Goal: Information Seeking & Learning: Find specific fact

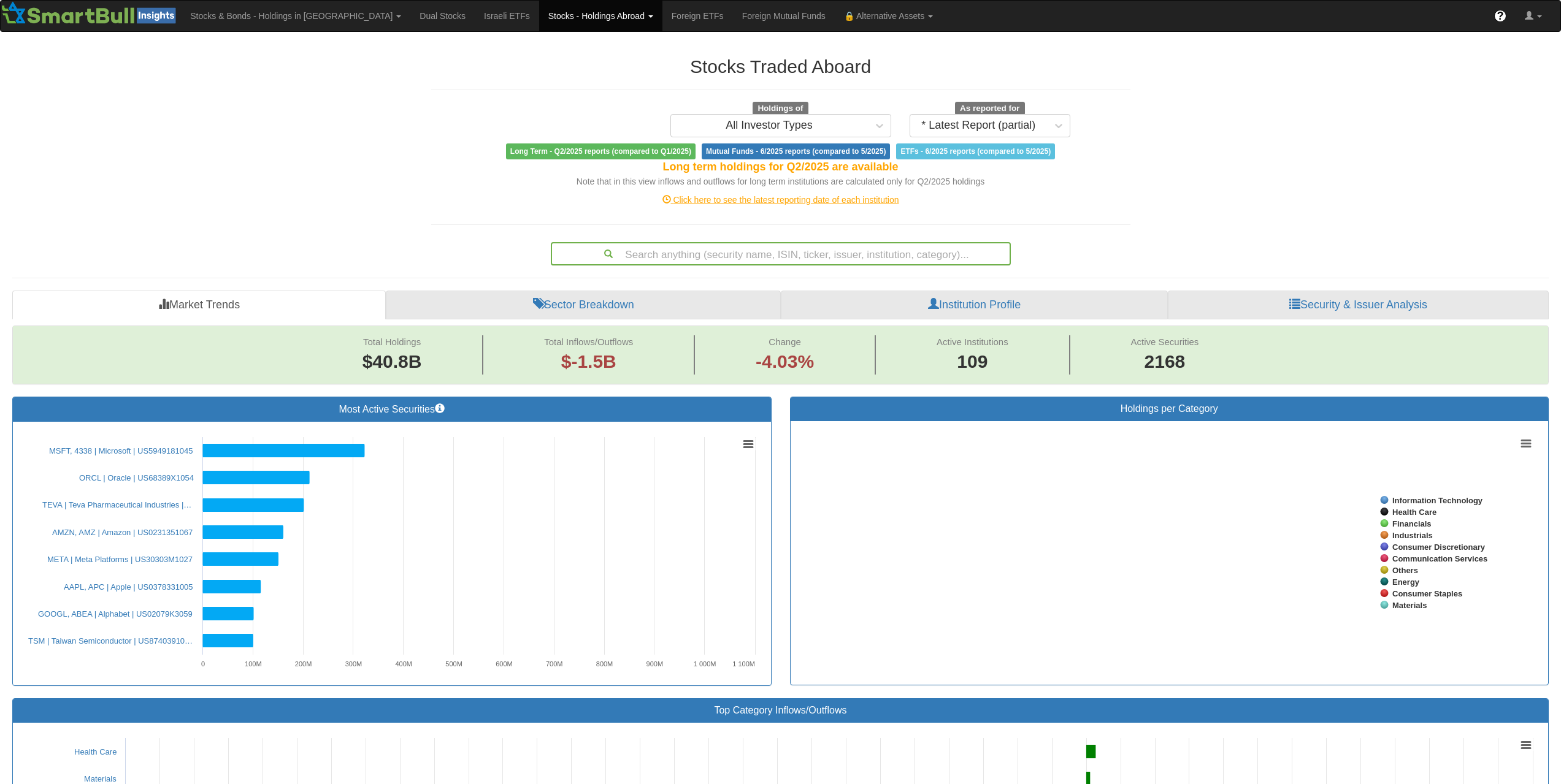
click at [799, 255] on div "Search anything (security name, ISIN, ticker, issuer, institution, category)..." at bounding box center [780, 253] width 458 height 21
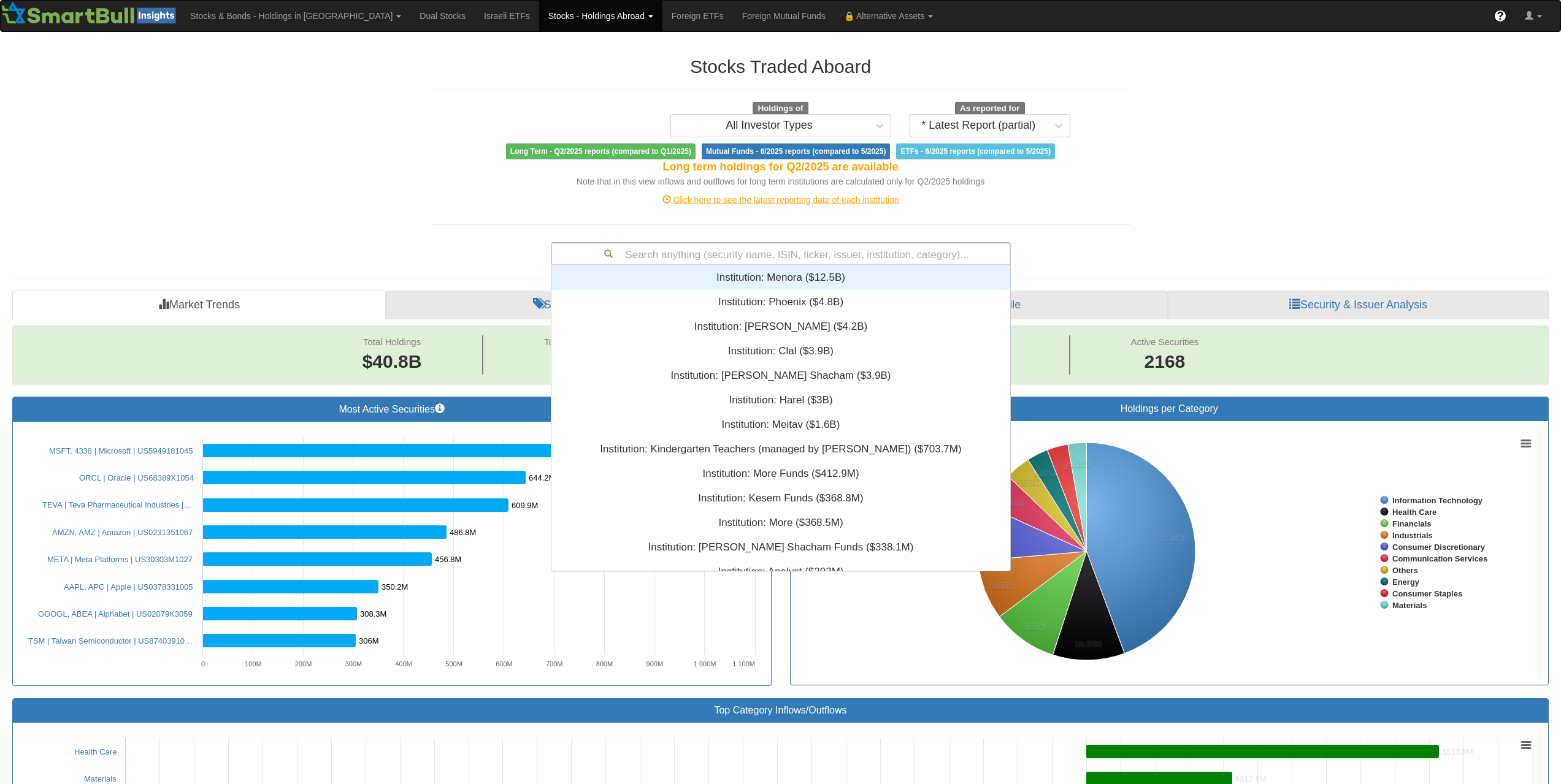
scroll to position [296, 450]
click at [541, 19] on link "Stocks - Holdings Abroad" at bounding box center [600, 16] width 123 height 31
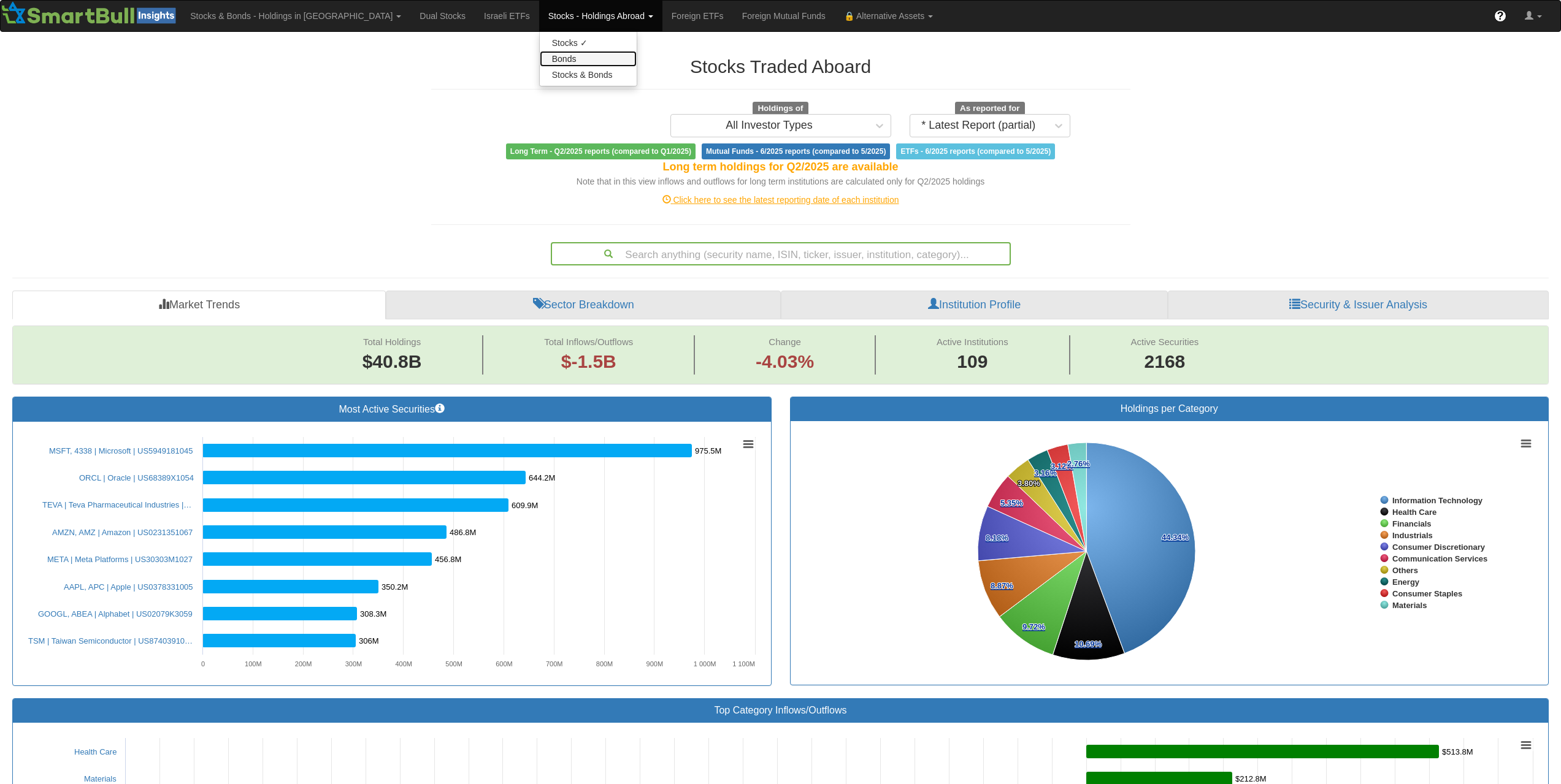
click at [540, 58] on link "Bonds" at bounding box center [588, 58] width 97 height 16
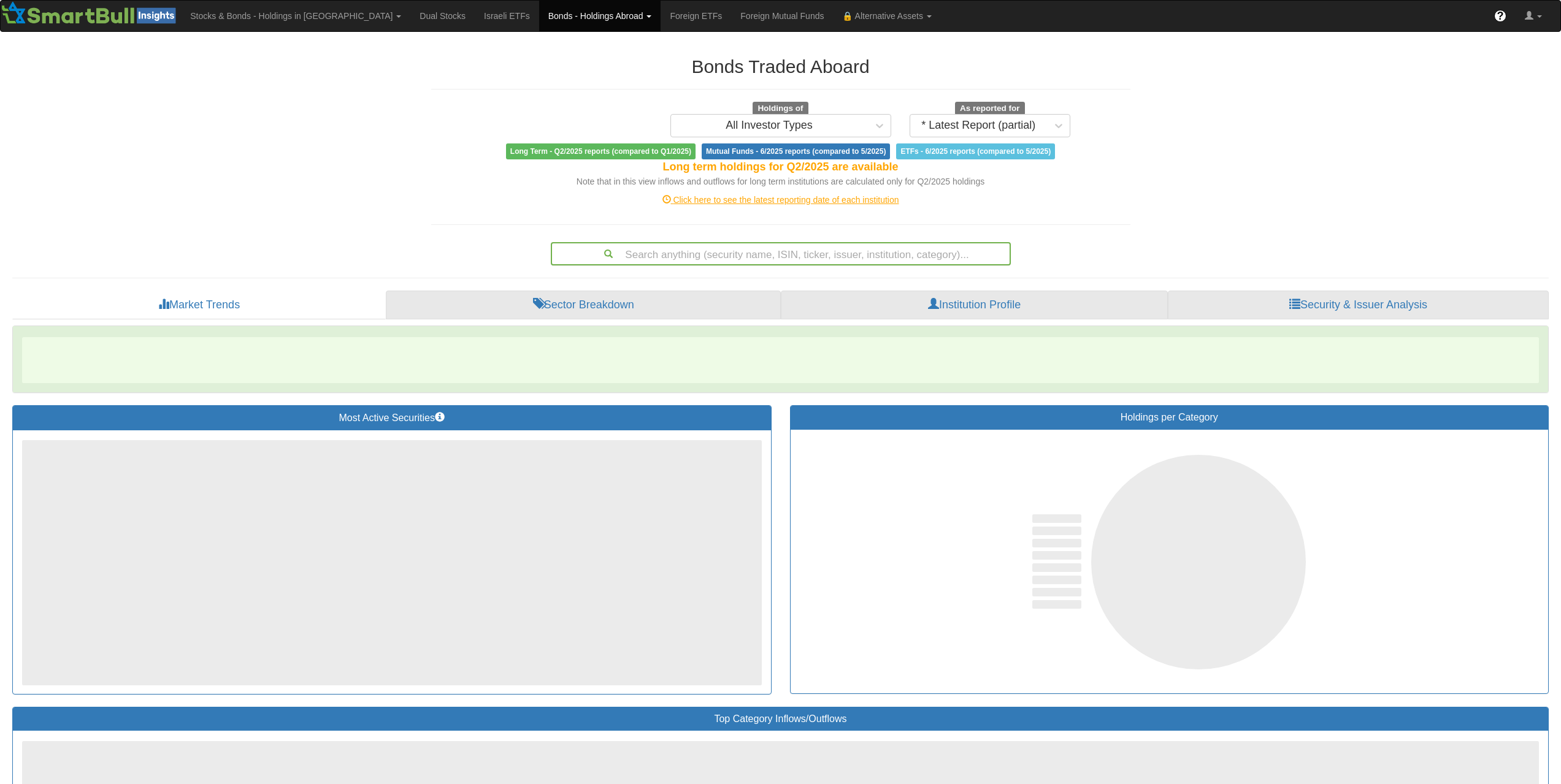
click at [767, 252] on div "Search anything (security name, ISIN, ticker, issuer, institution, category)..." at bounding box center [780, 253] width 458 height 21
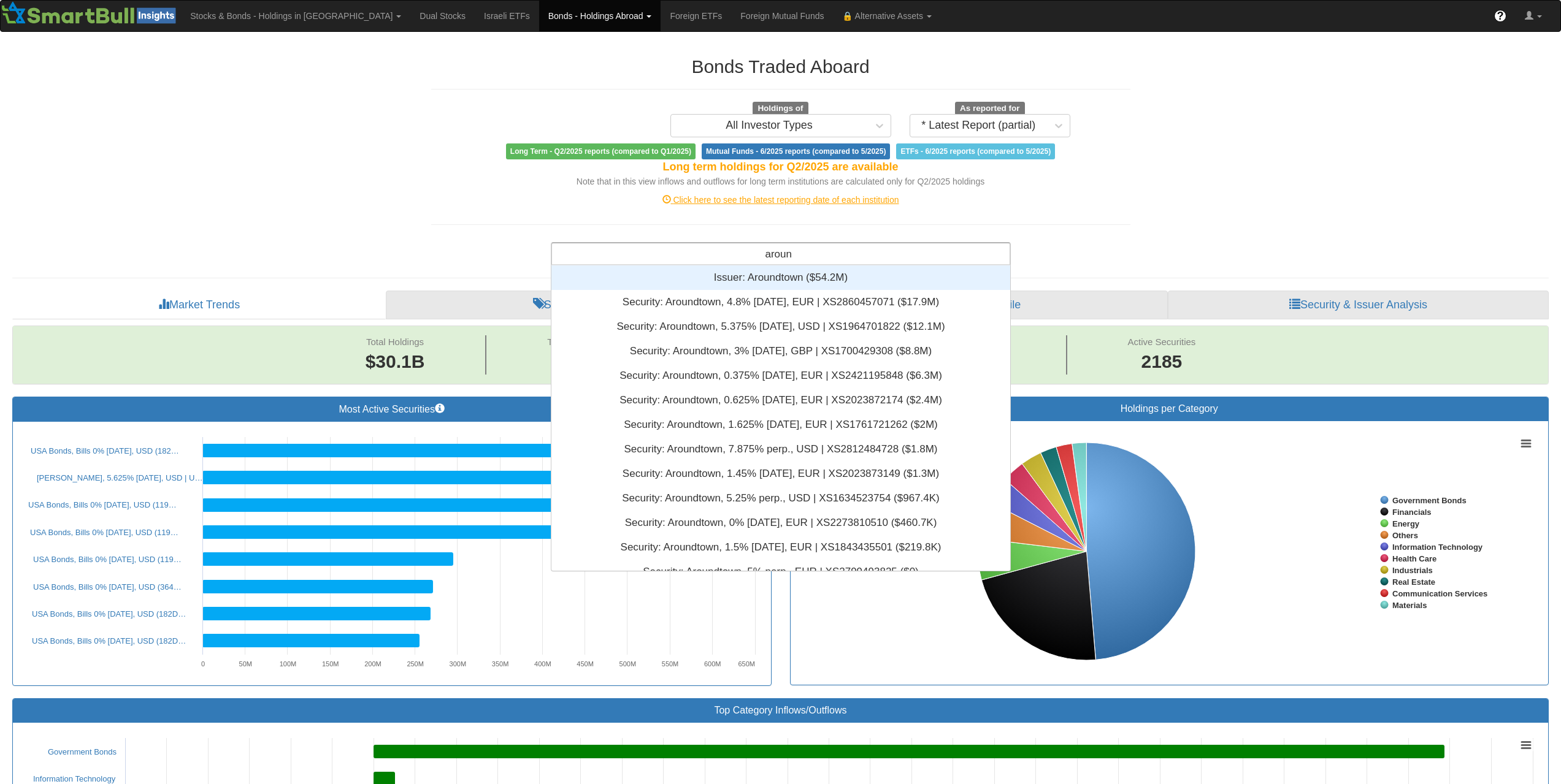
scroll to position [296, 450]
type input "around"
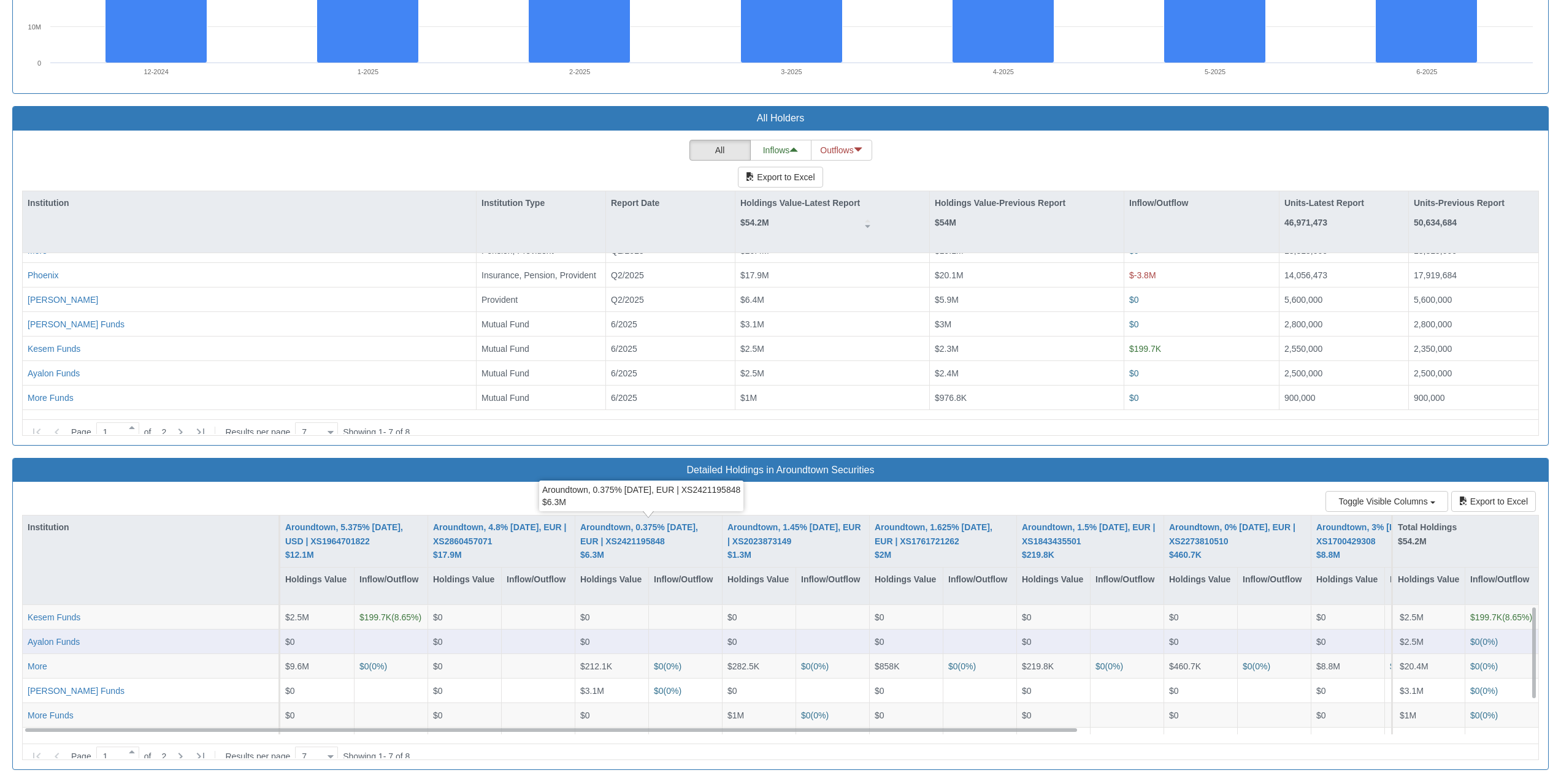
scroll to position [1435, 0]
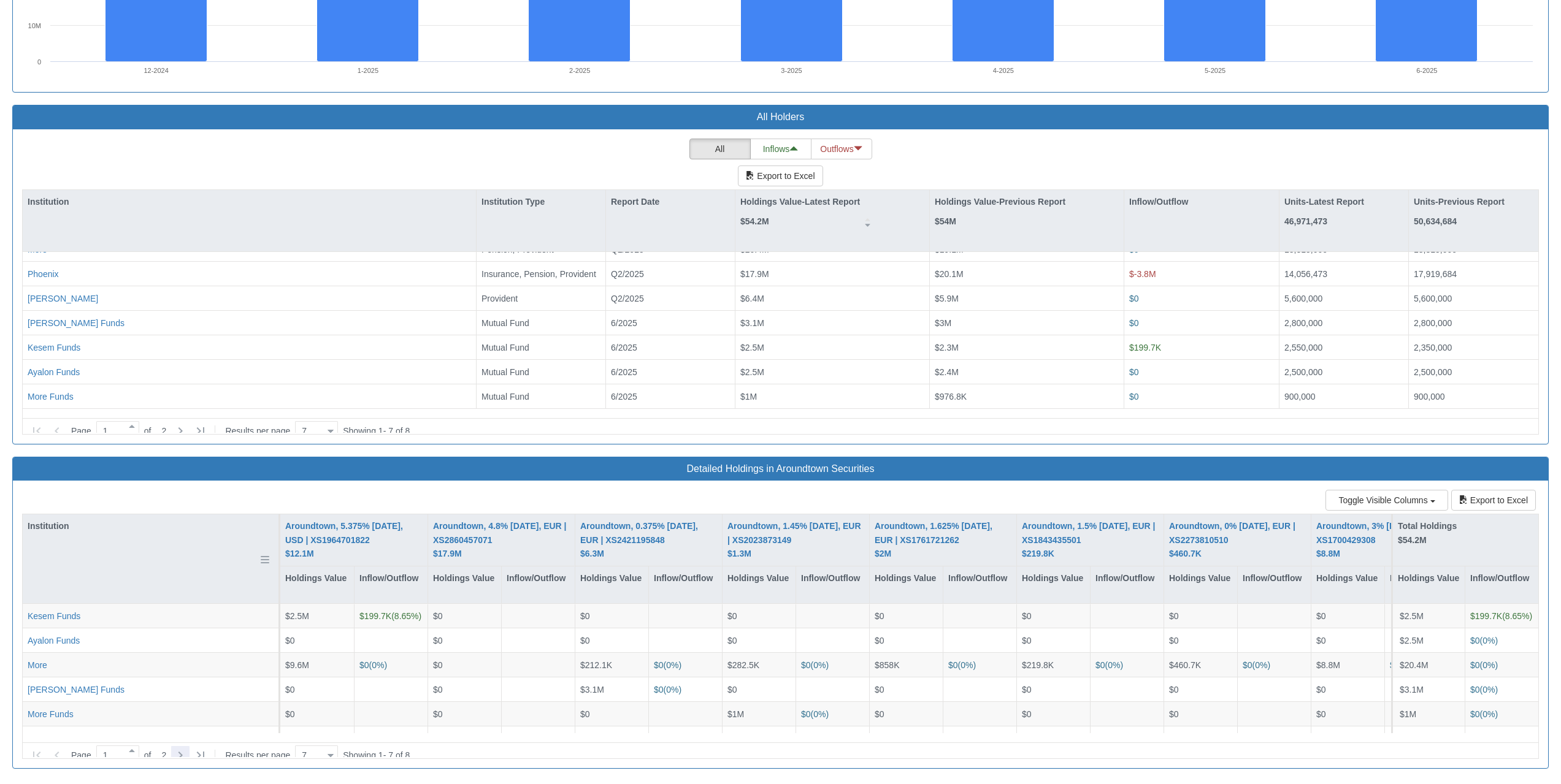
drag, startPoint x: 182, startPoint y: 745, endPoint x: 178, endPoint y: 559, distance: 186.0
click at [182, 748] on icon at bounding box center [180, 755] width 15 height 15
type input "2"
